Goal: Transaction & Acquisition: Register for event/course

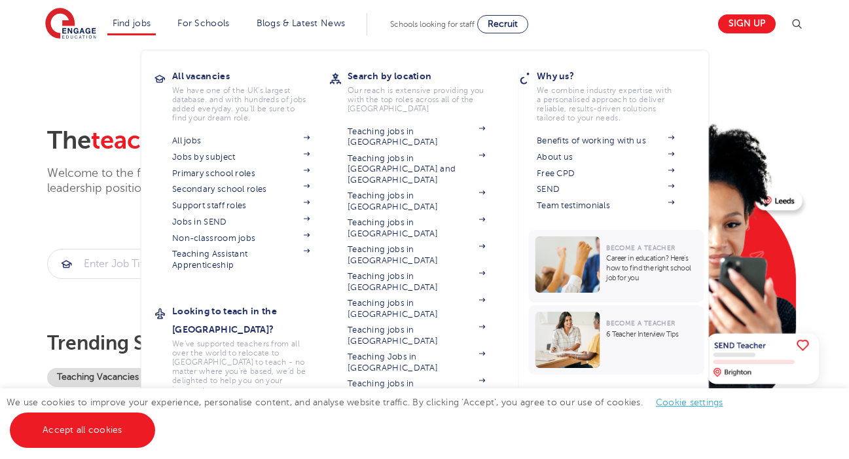
click at [207, 71] on h3 "All vacancies" at bounding box center [250, 76] width 157 height 18
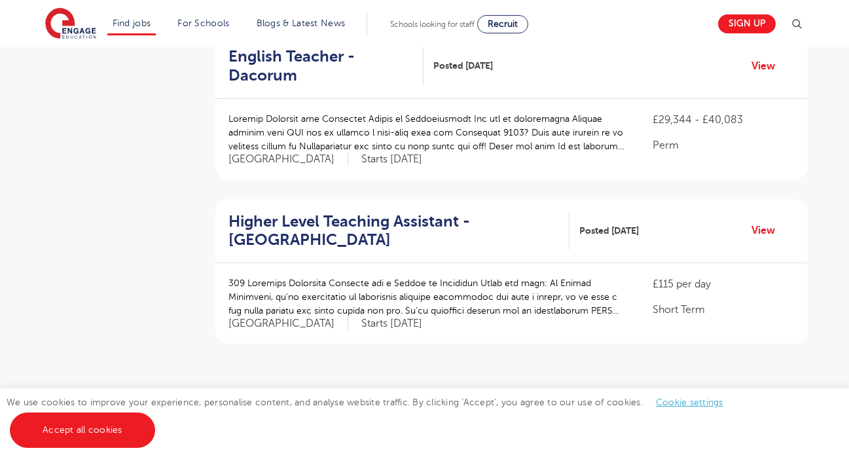
scroll to position [1481, 0]
click at [467, 402] on link "2" at bounding box center [468, 408] width 6 height 12
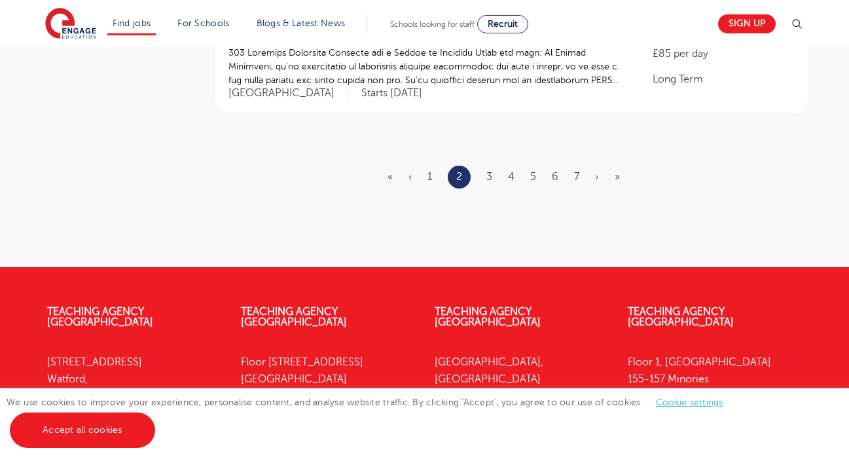
scroll to position [1700, 0]
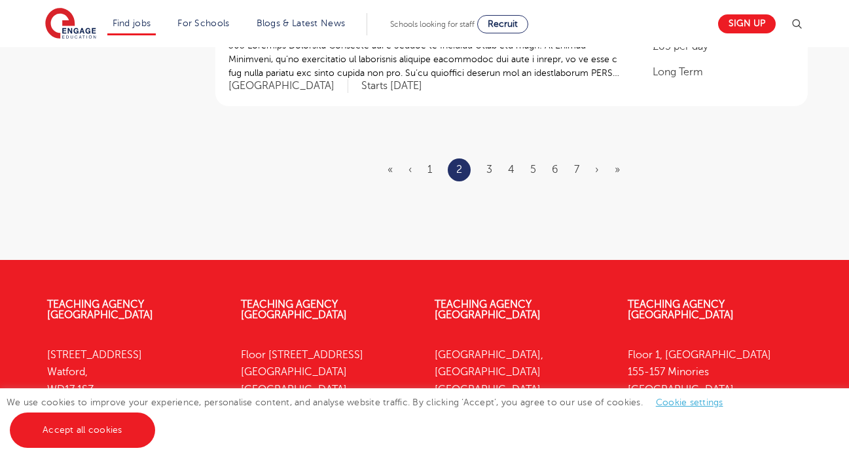
click at [493, 158] on ul "« ‹ 1 2 3 4 5 6 7 › »" at bounding box center [511, 169] width 248 height 23
click at [491, 164] on link "3" at bounding box center [489, 170] width 6 height 12
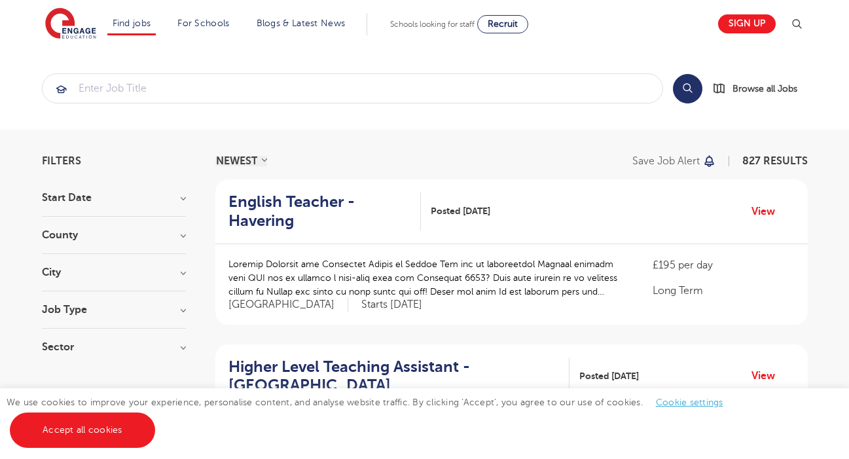
click at [78, 30] on img at bounding box center [70, 24] width 51 height 33
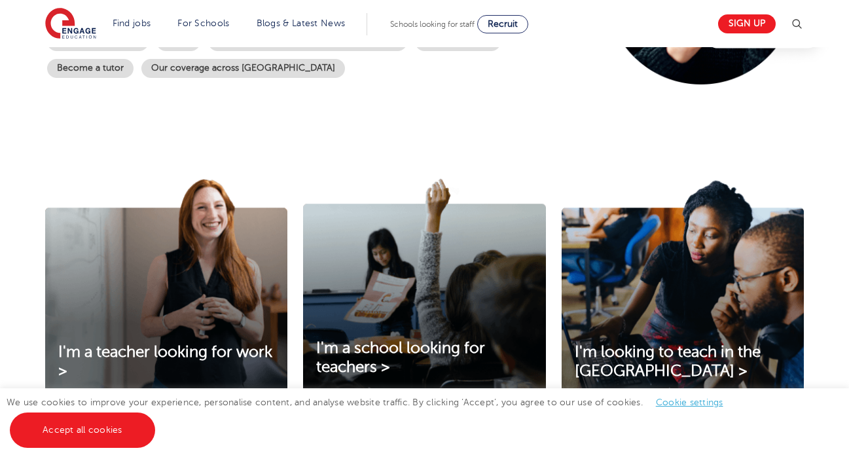
scroll to position [449, 0]
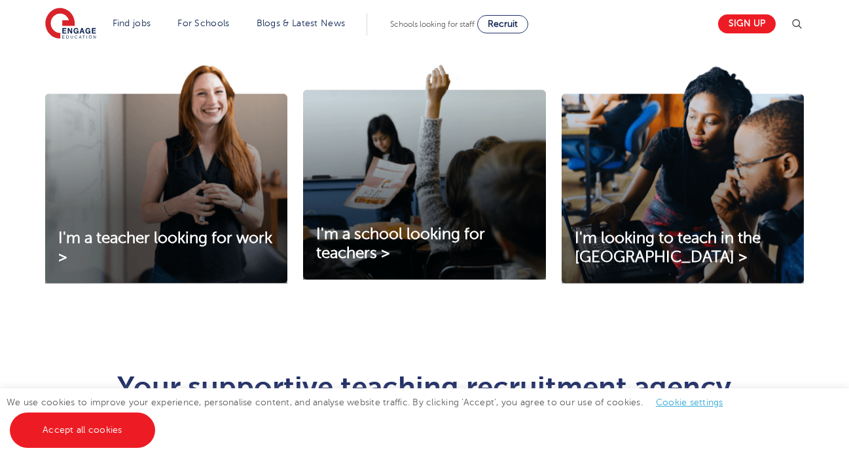
click at [189, 203] on img at bounding box center [166, 174] width 242 height 219
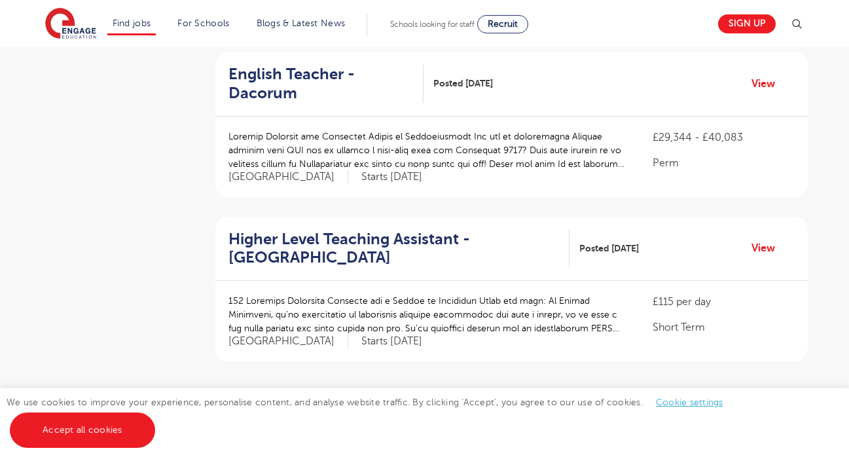
scroll to position [1654, 0]
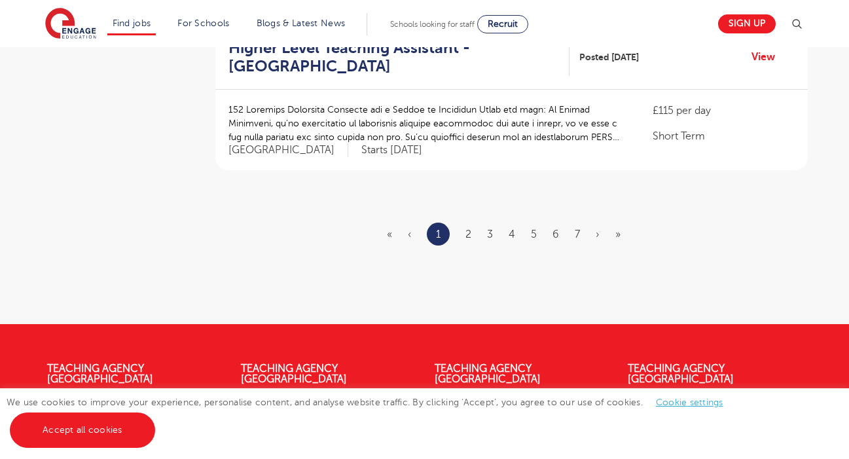
click at [459, 222] on ul "« ‹ 1 2 3 4 5 6 7 › »" at bounding box center [511, 233] width 249 height 23
click at [464, 222] on ul "« ‹ 1 2 3 4 5 6 7 › »" at bounding box center [511, 233] width 249 height 23
click at [467, 222] on ul "« ‹ 1 2 3 4 5 6 7 › »" at bounding box center [511, 233] width 249 height 23
click at [467, 228] on link "2" at bounding box center [468, 234] width 6 height 12
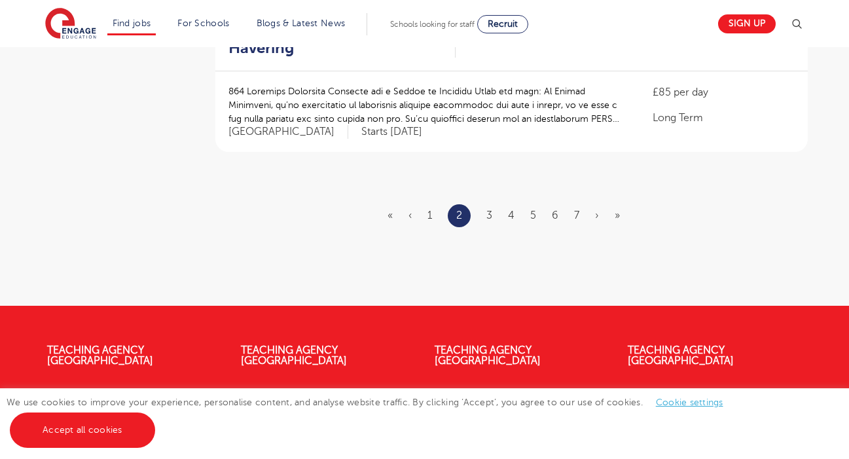
scroll to position [0, 0]
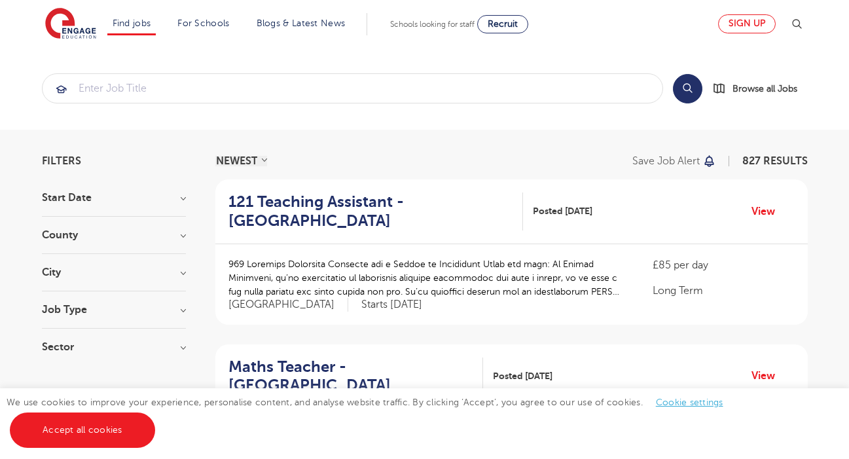
click at [745, 26] on link "Sign up" at bounding box center [747, 23] width 58 height 19
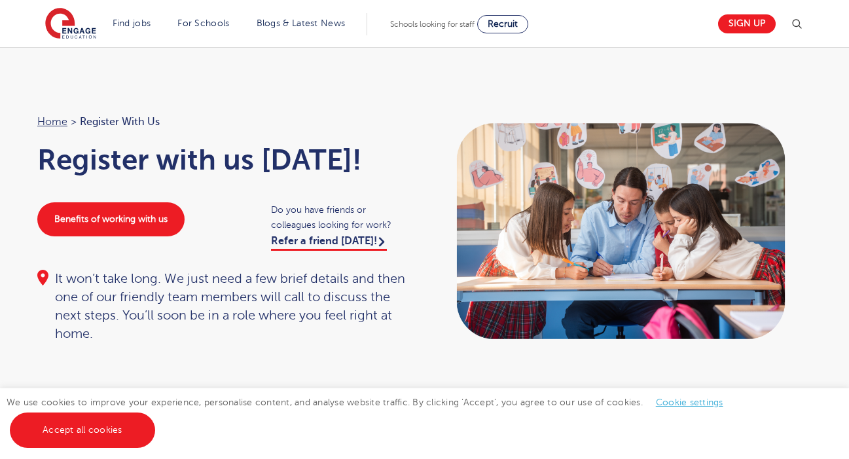
click at [82, 18] on img at bounding box center [70, 24] width 51 height 33
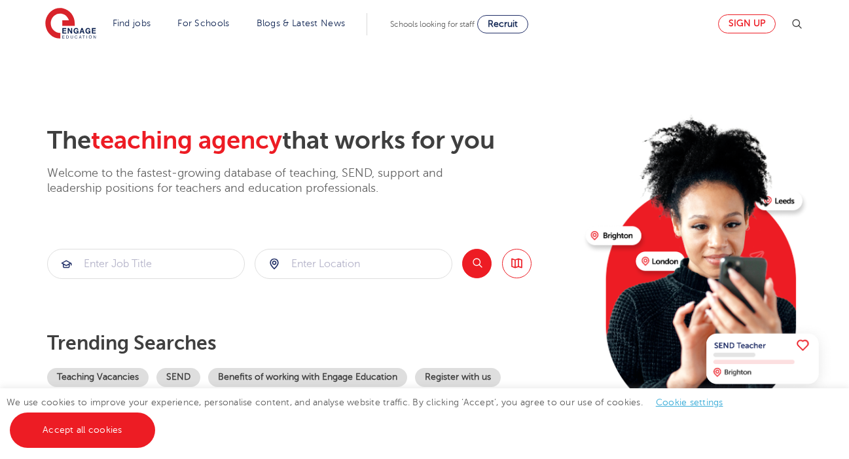
click at [763, 16] on link "Sign up" at bounding box center [747, 23] width 58 height 19
